Goal: Task Accomplishment & Management: Use online tool/utility

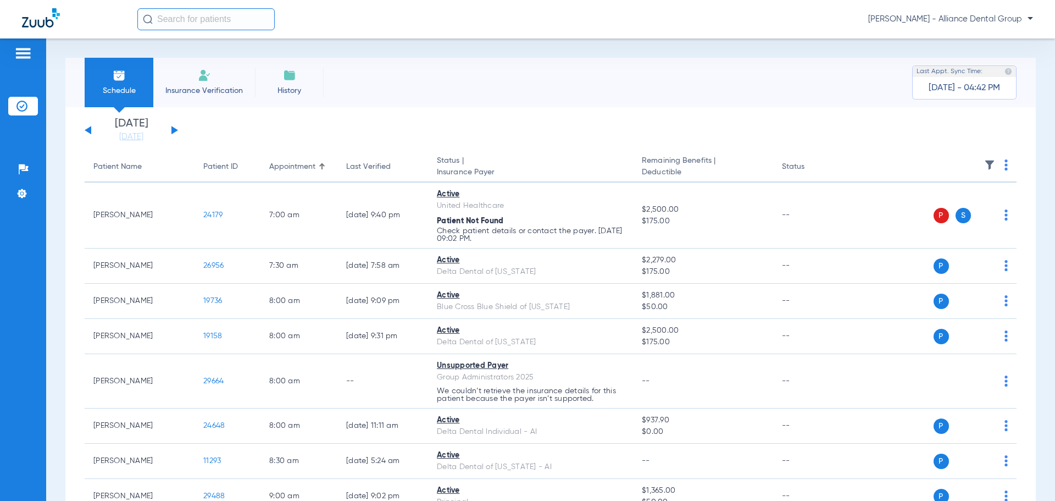
click at [193, 90] on span "Insurance Verification" at bounding box center [204, 90] width 85 height 11
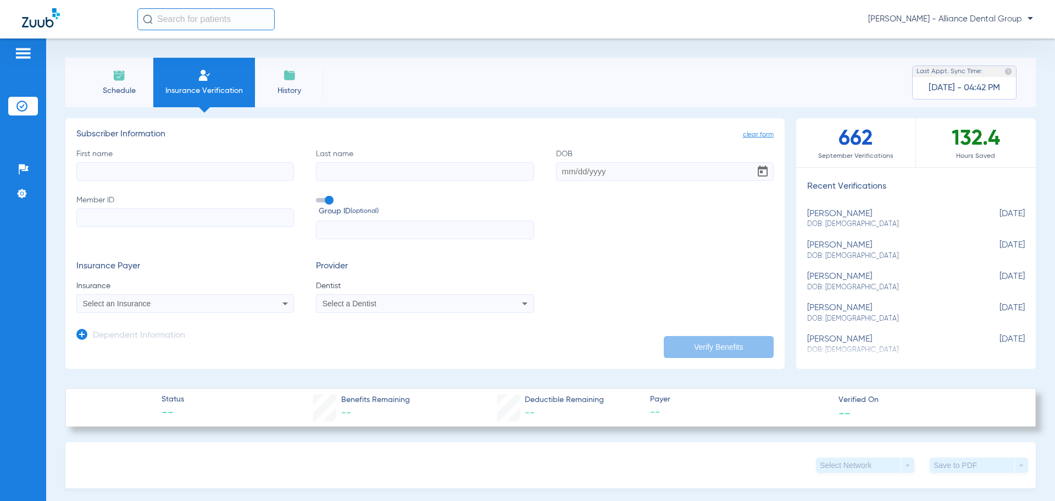
click at [144, 170] on input "First name" at bounding box center [185, 171] width 218 height 19
type input "mauricio"
type input "jones"
type input "11/01/1996"
click at [144, 221] on input "Member ID" at bounding box center [185, 217] width 218 height 19
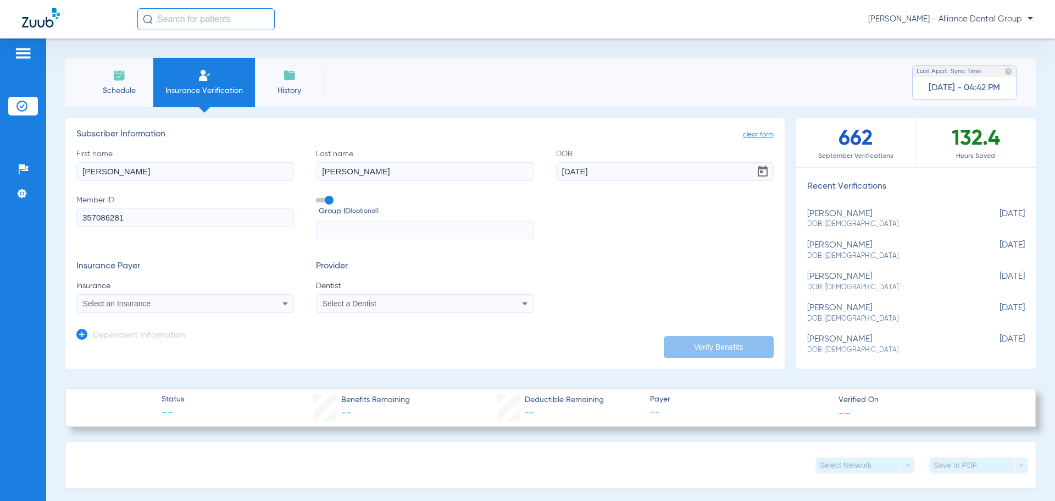
type input "357086281"
click at [271, 306] on div "Select an Insurance" at bounding box center [185, 303] width 217 height 13
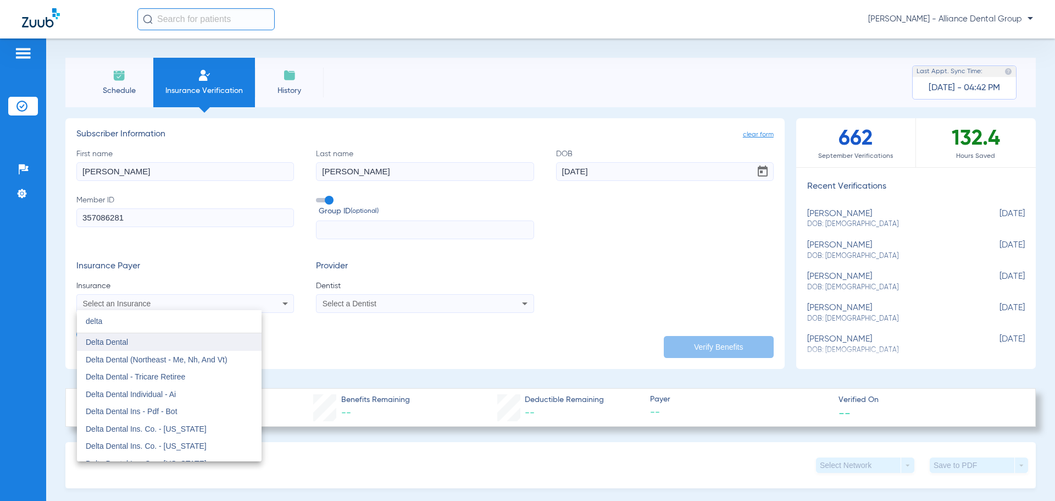
type input "delta"
click at [137, 347] on mat-option "Delta Dental" at bounding box center [169, 342] width 185 height 18
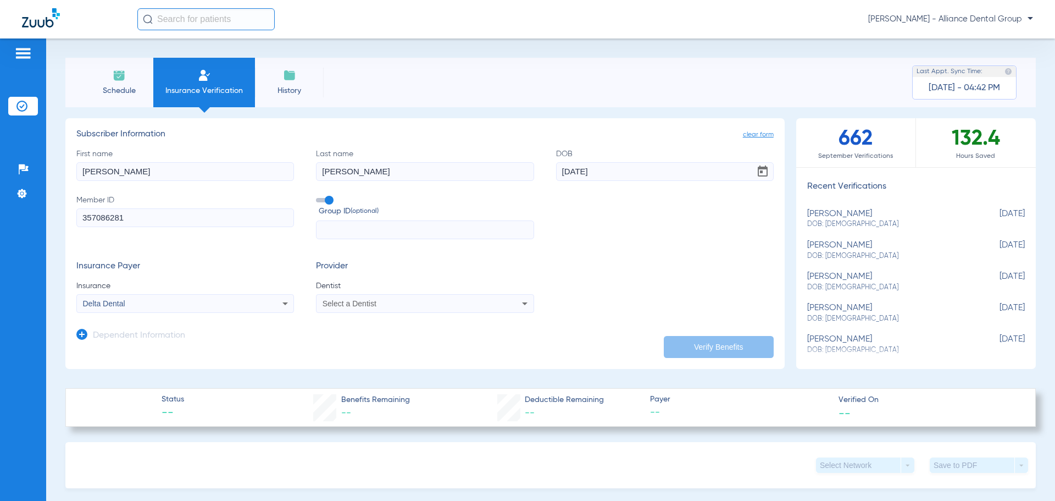
click at [479, 302] on div "Select a Dentist" at bounding box center [405, 303] width 164 height 8
type input "jy"
click at [364, 337] on span "Jyothish Joseph" at bounding box center [356, 341] width 64 height 9
click at [722, 346] on button "Verify Benefits" at bounding box center [719, 347] width 110 height 22
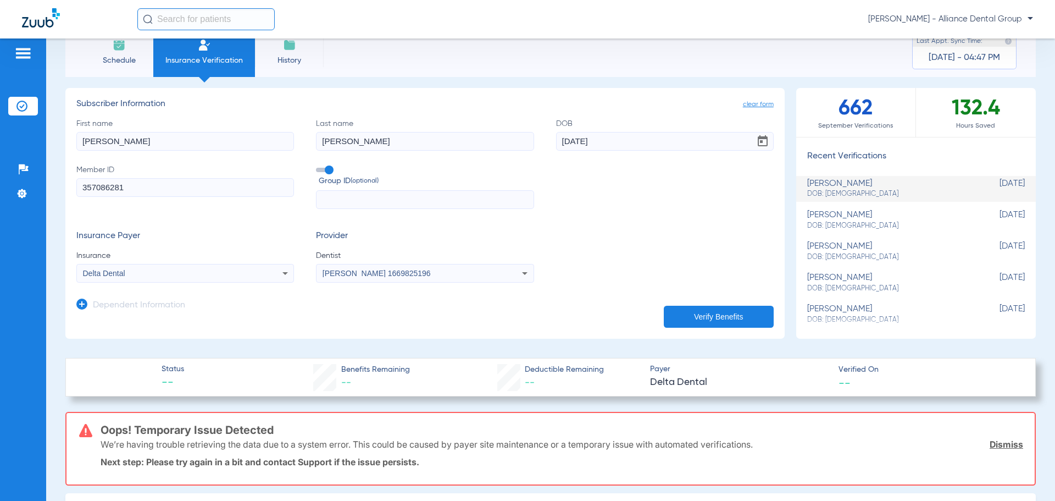
scroll to position [55, 0]
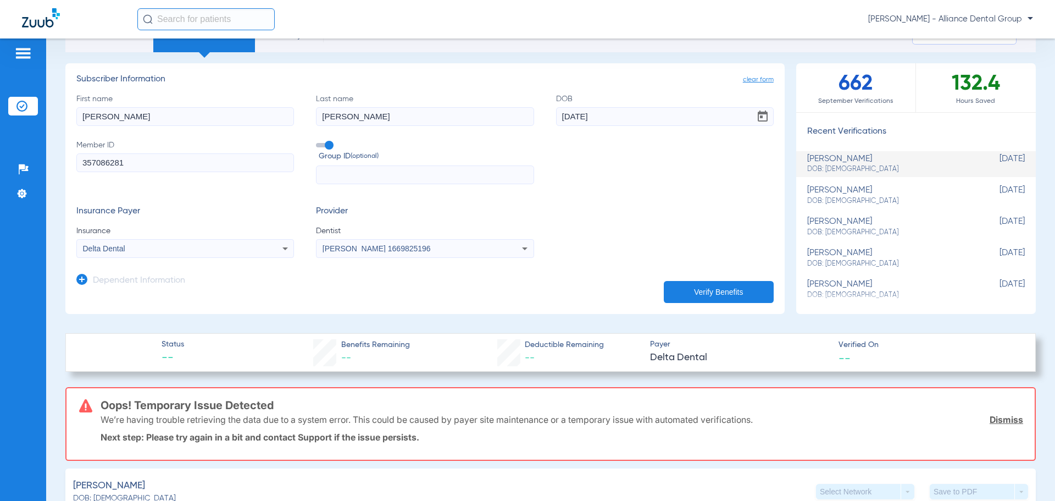
click at [697, 287] on button "Verify Benefits" at bounding box center [719, 292] width 110 height 22
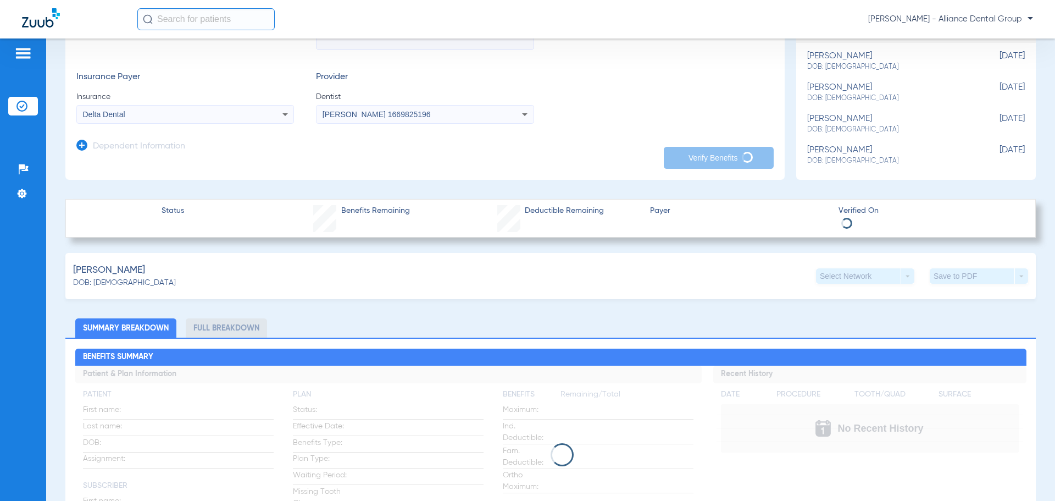
scroll to position [220, 0]
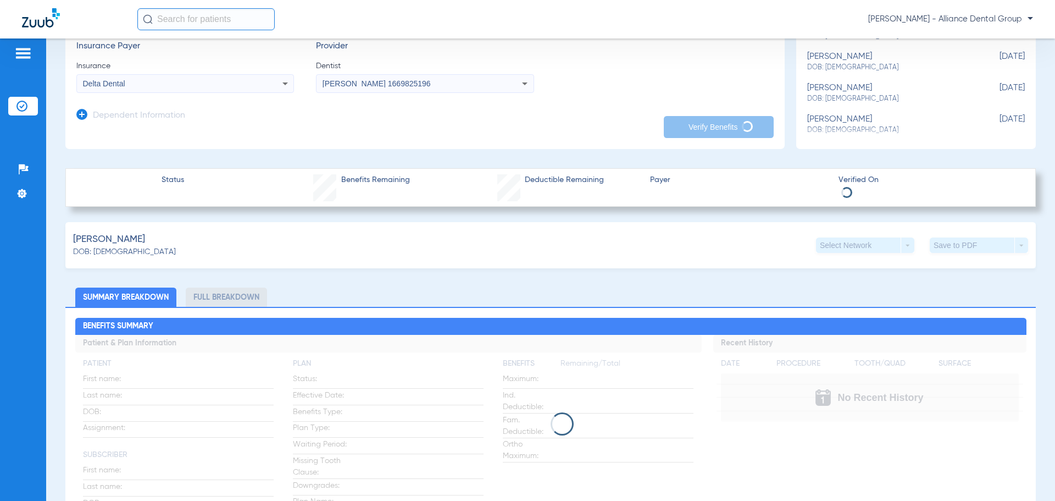
click at [274, 81] on div "Delta Dental" at bounding box center [185, 83] width 217 height 13
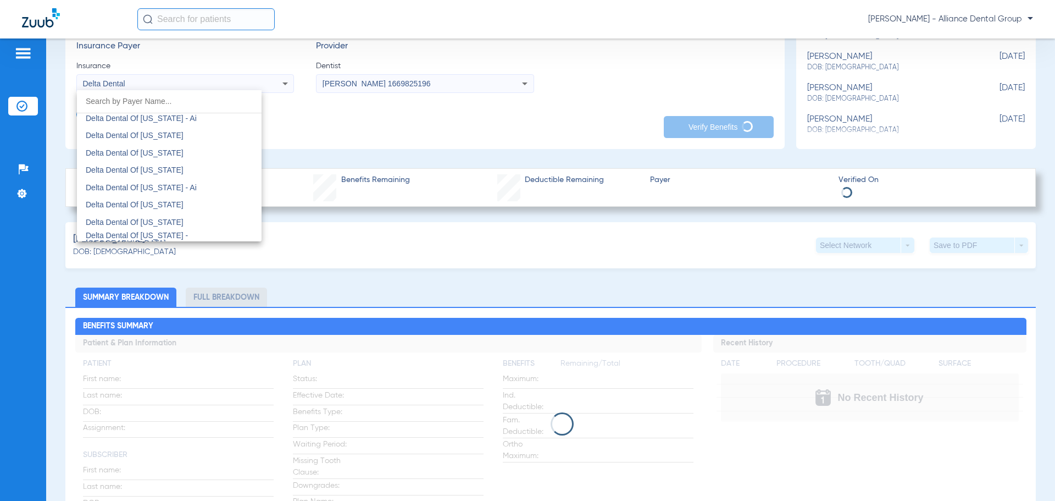
scroll to position [2772, 0]
click at [176, 121] on span "Delta Dental Of Pennsylvania" at bounding box center [135, 119] width 98 height 9
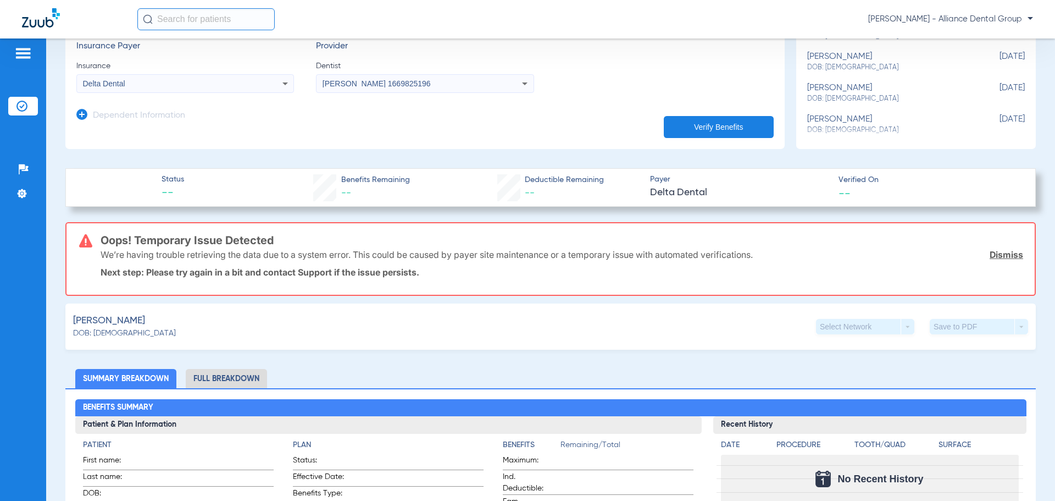
click at [281, 86] on icon at bounding box center [285, 83] width 13 height 13
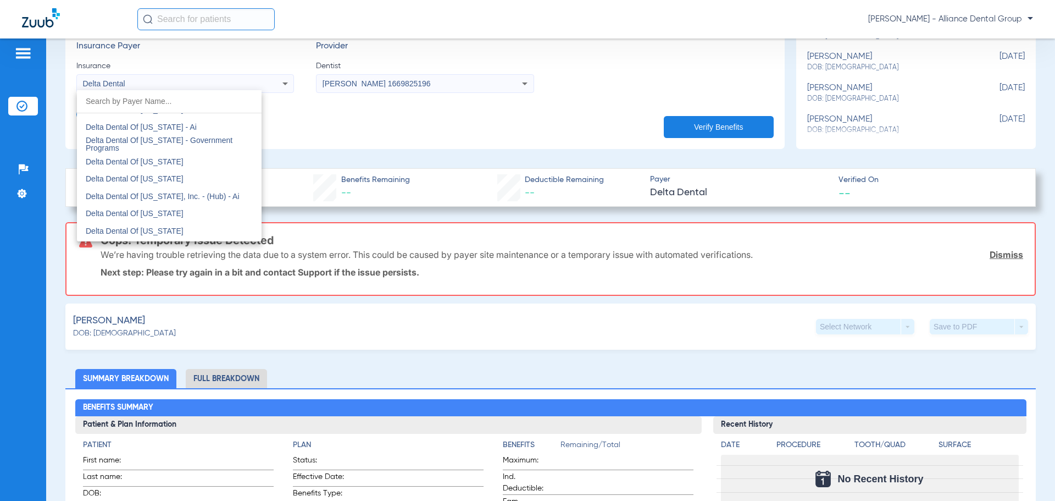
scroll to position [2662, 0]
click at [207, 224] on mat-option "Delta Dental Of Pennsylvania" at bounding box center [169, 230] width 185 height 18
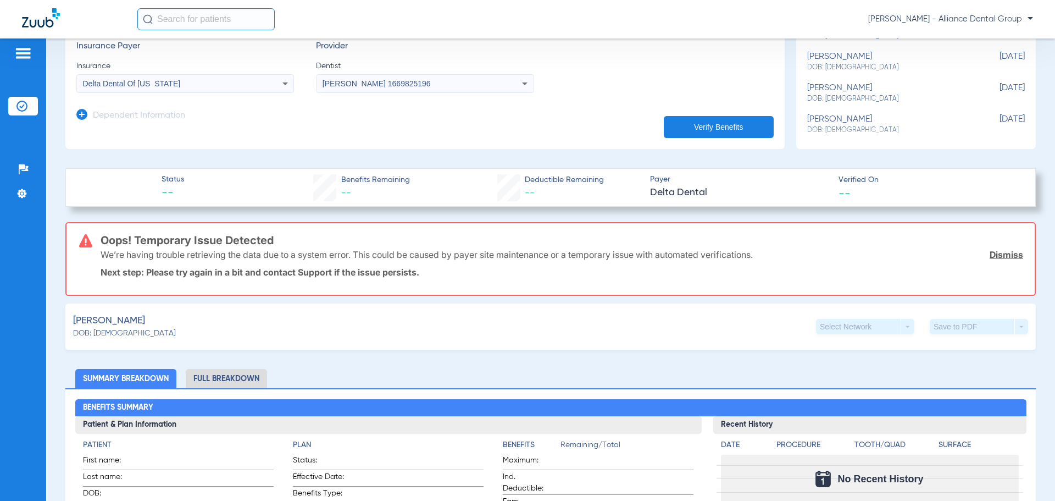
click at [717, 127] on button "Verify Benefits" at bounding box center [719, 127] width 110 height 22
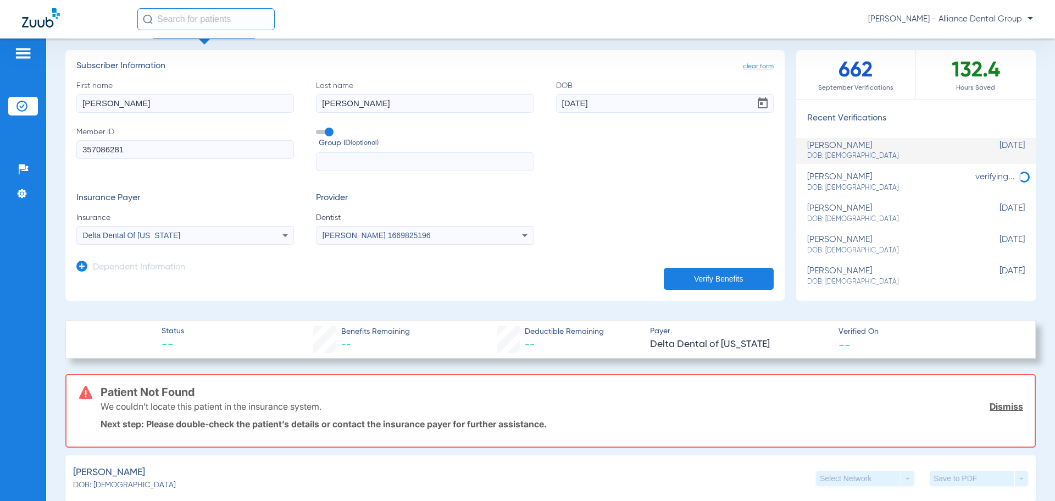
scroll to position [0, 0]
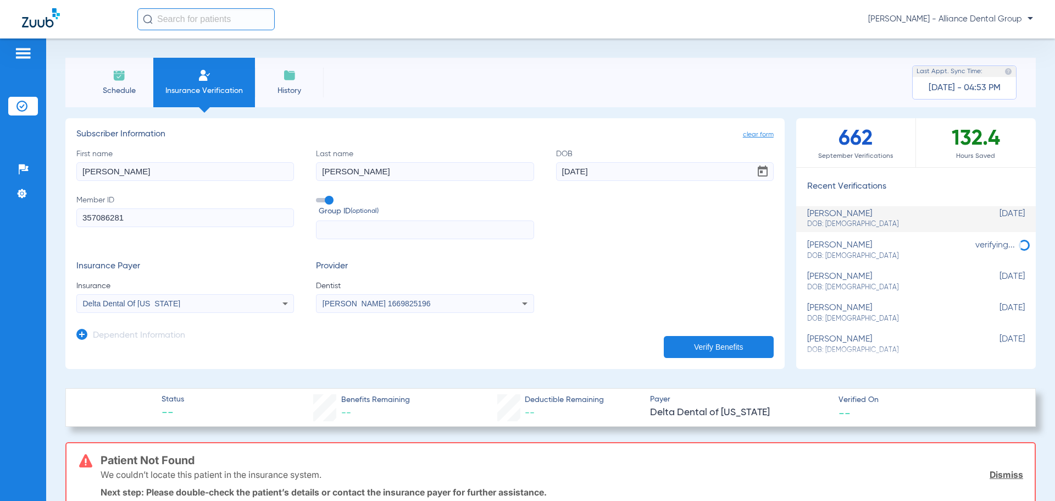
click at [275, 301] on div "Delta Dental Of Pennsylvania" at bounding box center [185, 303] width 217 height 13
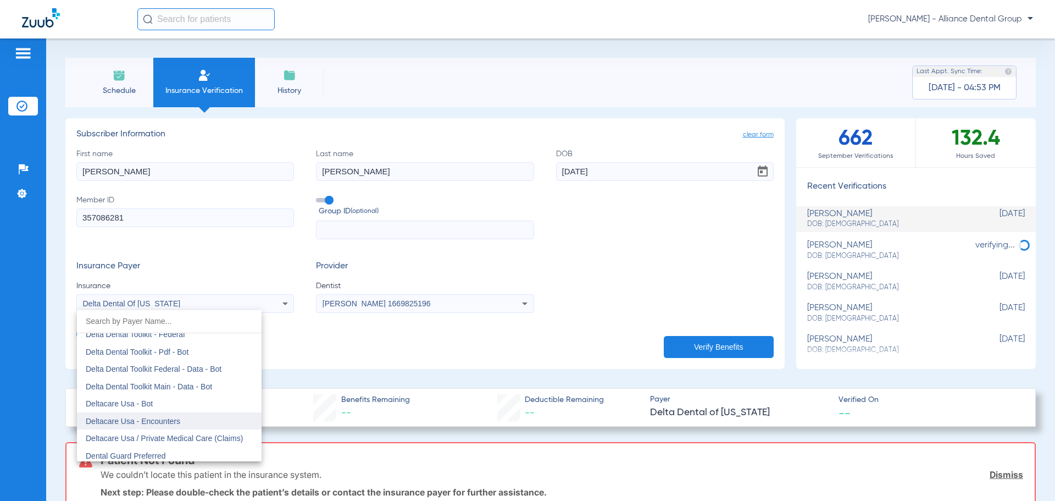
scroll to position [3099, 0]
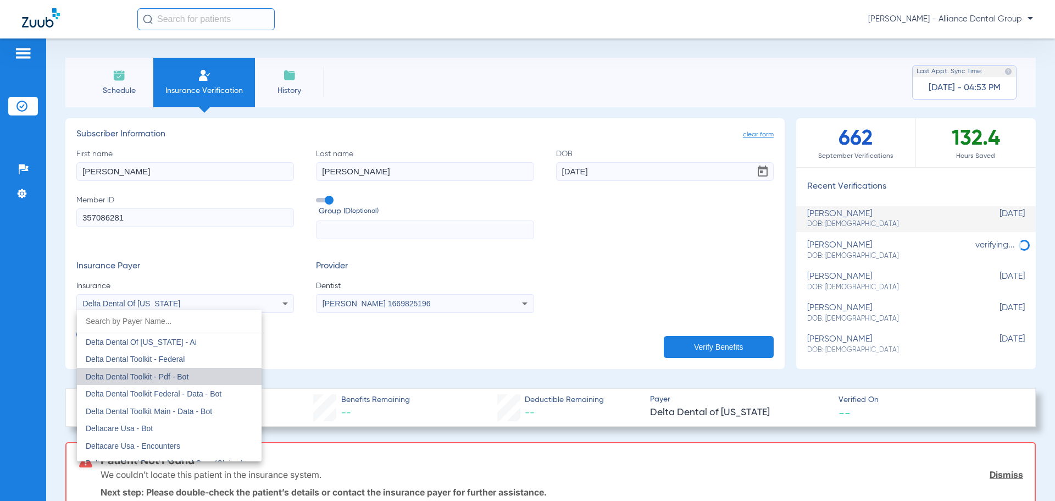
click at [221, 370] on mat-option "Delta Dental Toolkit - Pdf - Bot" at bounding box center [169, 377] width 185 height 18
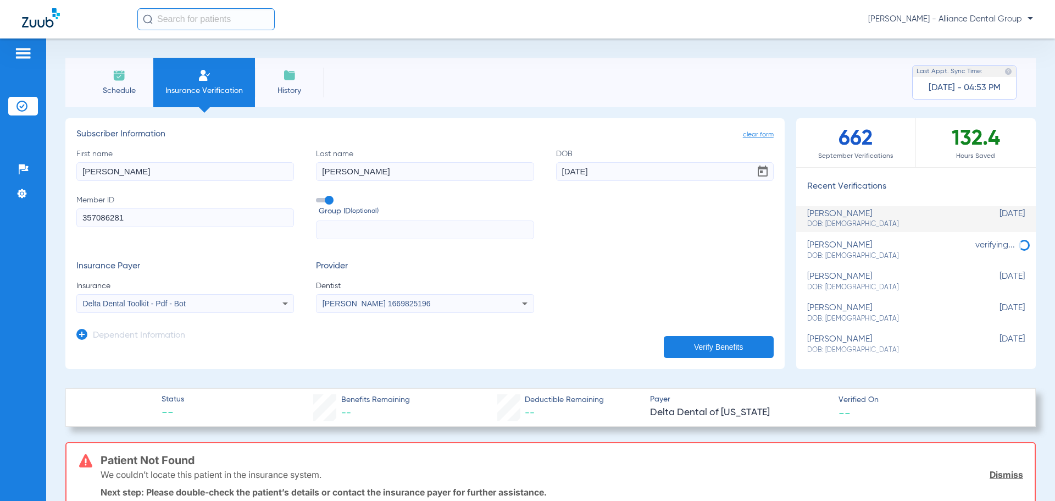
click at [731, 328] on app-dependent-form "Dependent Information" at bounding box center [424, 331] width 697 height 37
click at [734, 343] on button "Verify Benefits" at bounding box center [719, 347] width 110 height 22
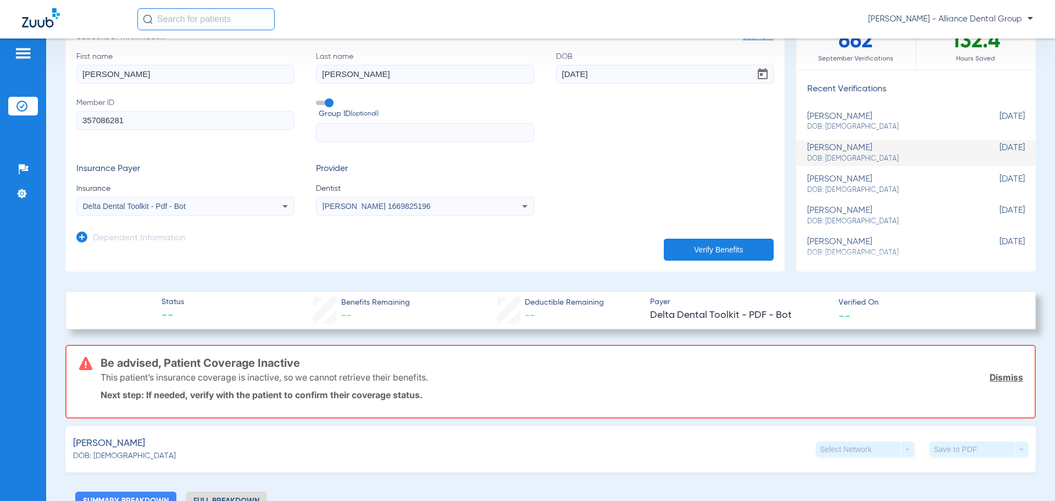
scroll to position [0, 0]
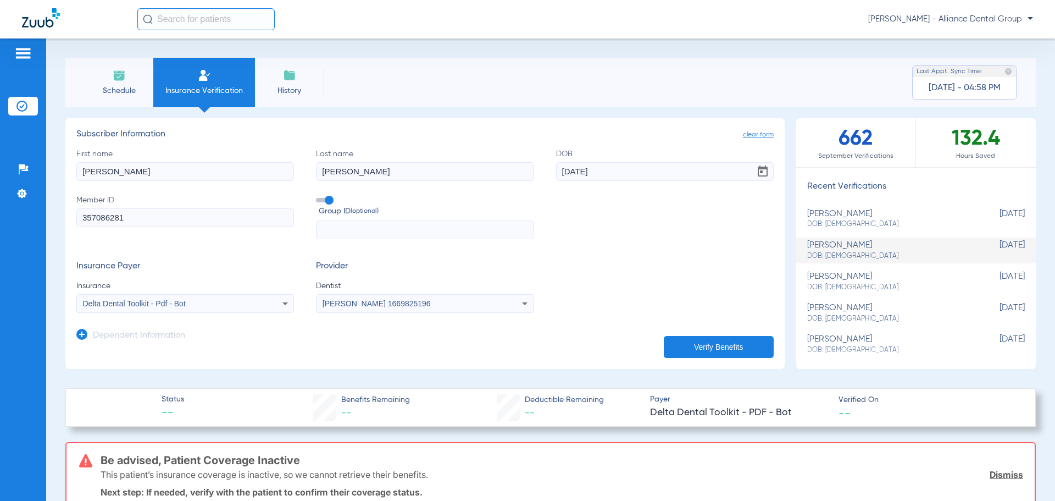
click at [279, 303] on icon at bounding box center [285, 303] width 13 height 13
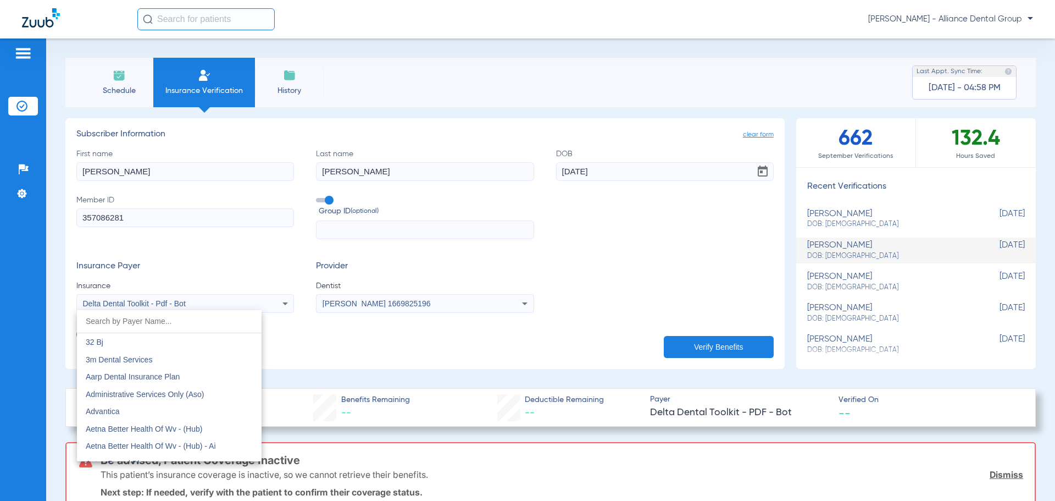
click at [630, 227] on div at bounding box center [527, 250] width 1055 height 501
